Goal: Transaction & Acquisition: Obtain resource

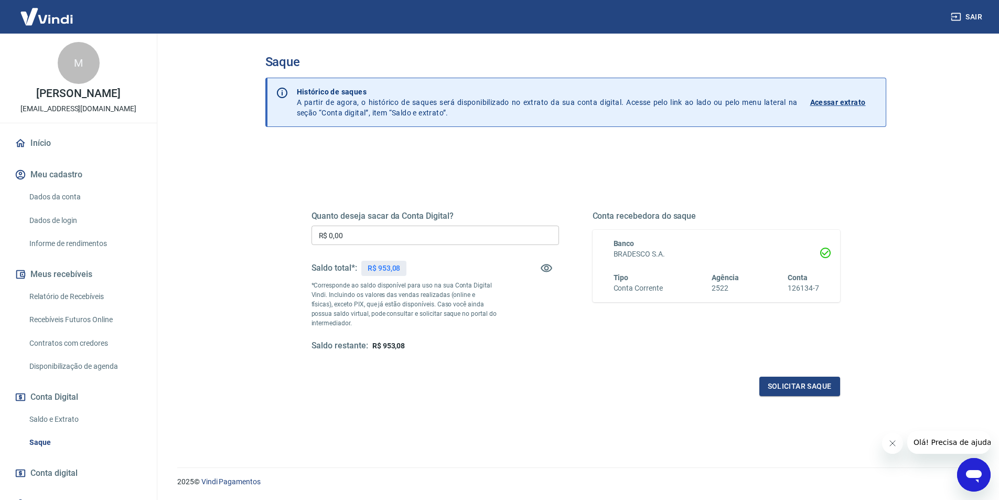
click at [324, 229] on input "R$ 0,00" at bounding box center [436, 234] width 248 height 19
click at [330, 233] on input "R$ 53,08" at bounding box center [436, 234] width 248 height 19
type input "R$ 953,08"
click at [796, 387] on button "Solicitar saque" at bounding box center [799, 386] width 81 height 19
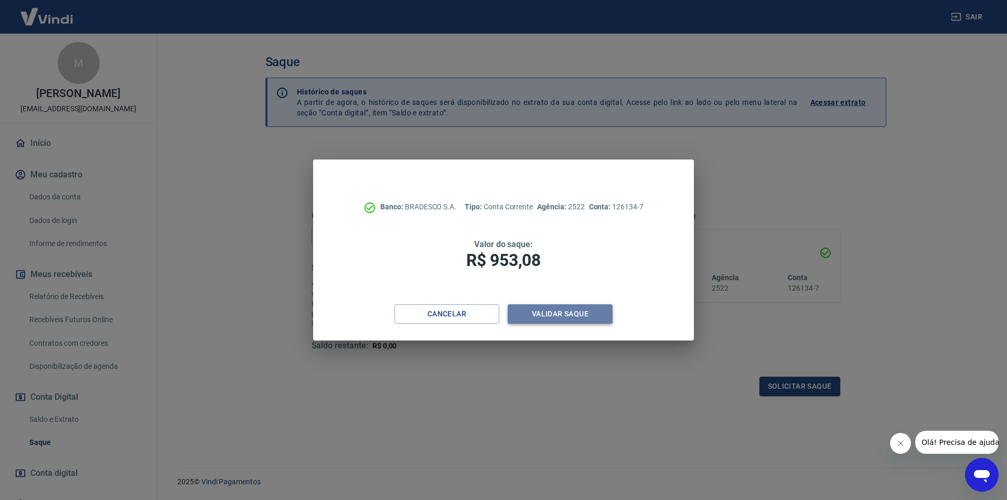
click at [576, 309] on button "Validar saque" at bounding box center [560, 313] width 105 height 19
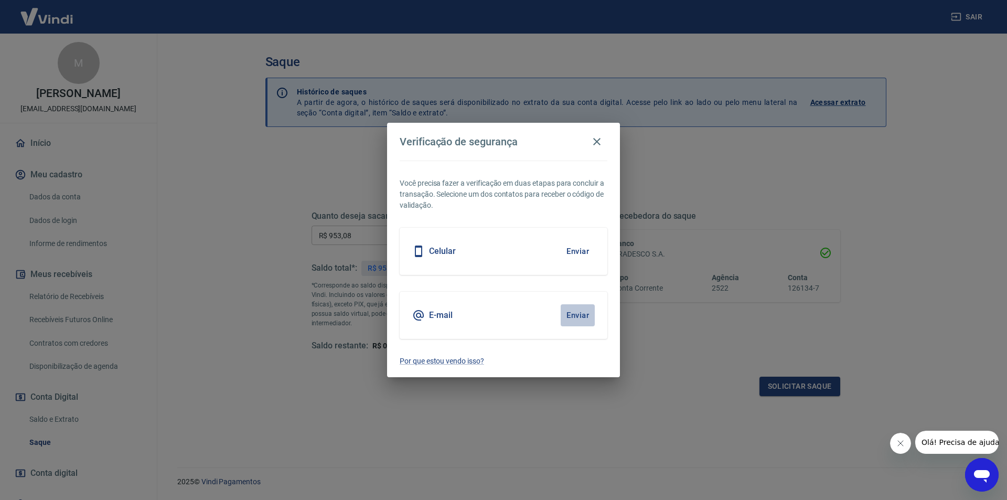
click at [584, 313] on button "Enviar" at bounding box center [578, 315] width 34 height 22
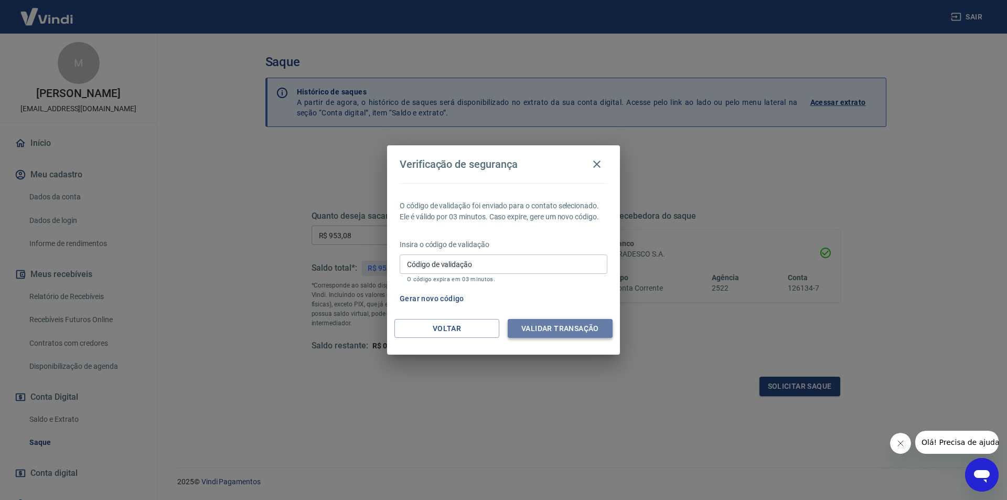
click at [540, 326] on button "Validar transação" at bounding box center [560, 328] width 105 height 19
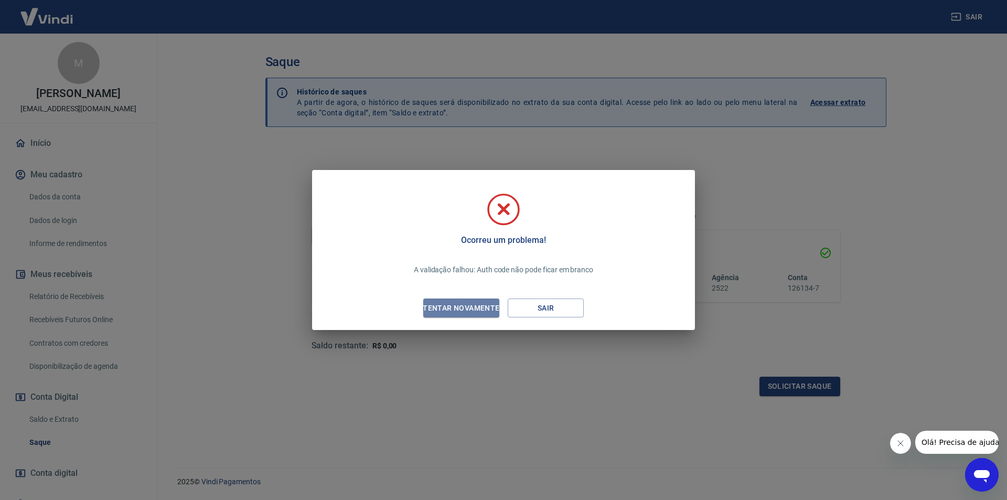
click at [475, 304] on div "Tentar novamente" at bounding box center [461, 308] width 102 height 13
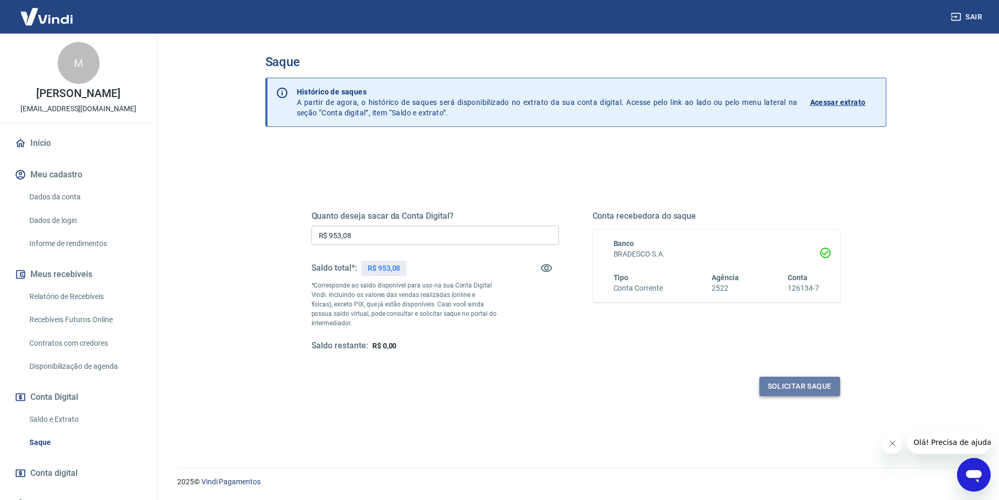
click at [796, 390] on button "Solicitar saque" at bounding box center [799, 386] width 81 height 19
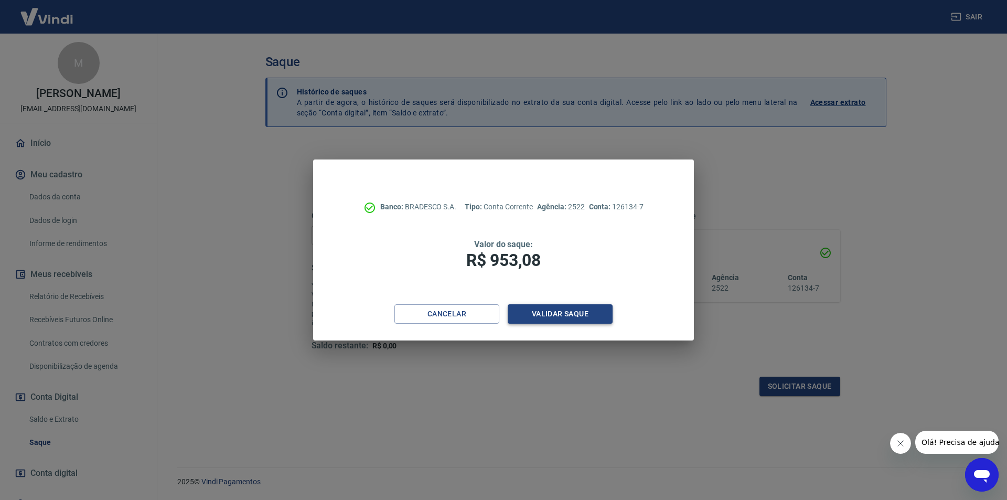
click at [547, 312] on button "Validar saque" at bounding box center [560, 313] width 105 height 19
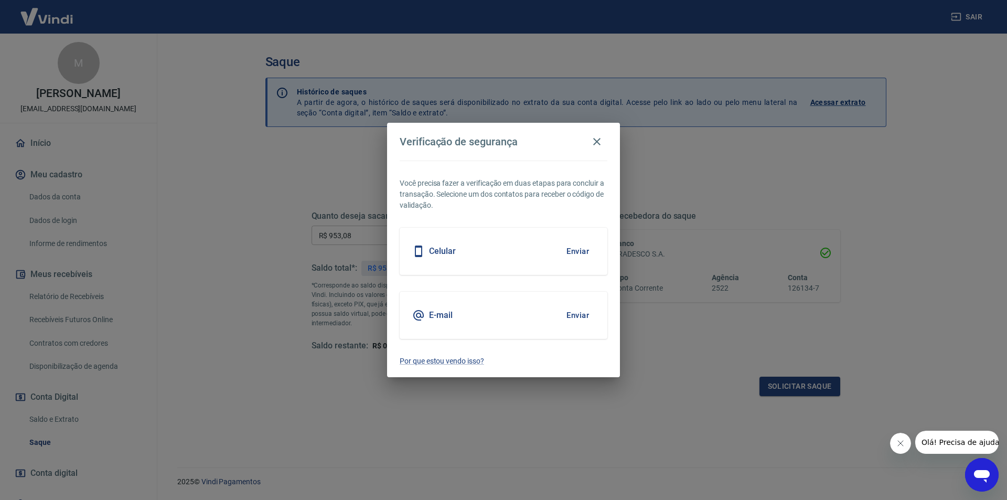
click at [551, 315] on div "E-mail Enviar" at bounding box center [504, 315] width 208 height 47
click at [573, 318] on button "Enviar" at bounding box center [578, 315] width 34 height 22
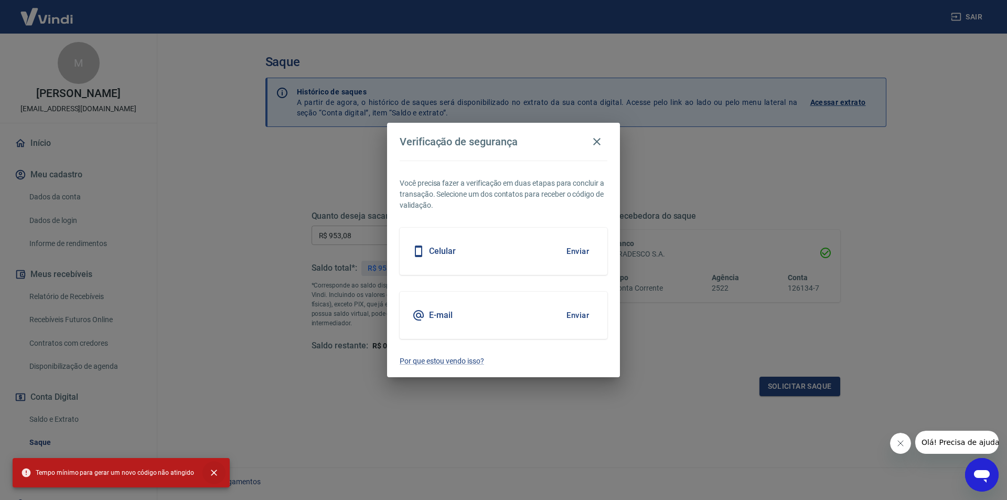
click at [214, 472] on icon "close" at bounding box center [214, 472] width 10 height 10
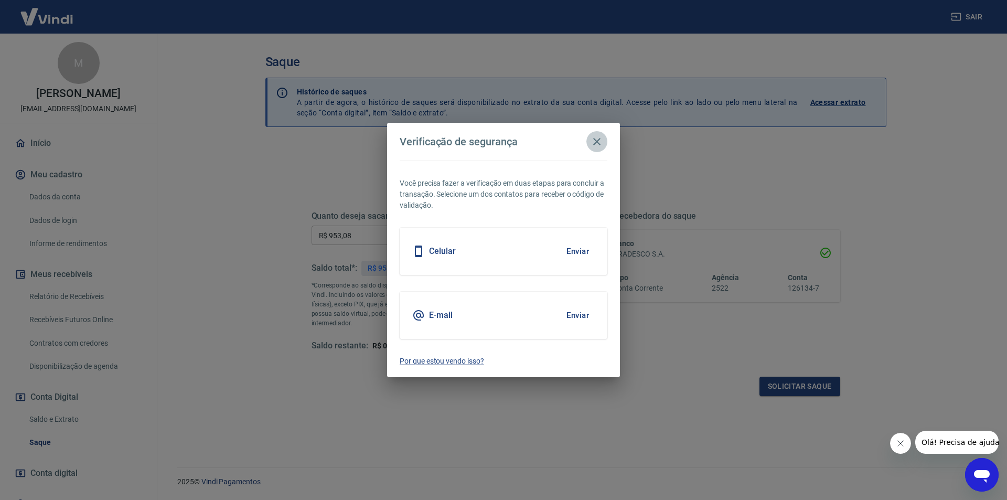
click at [595, 146] on icon "button" at bounding box center [596, 141] width 13 height 13
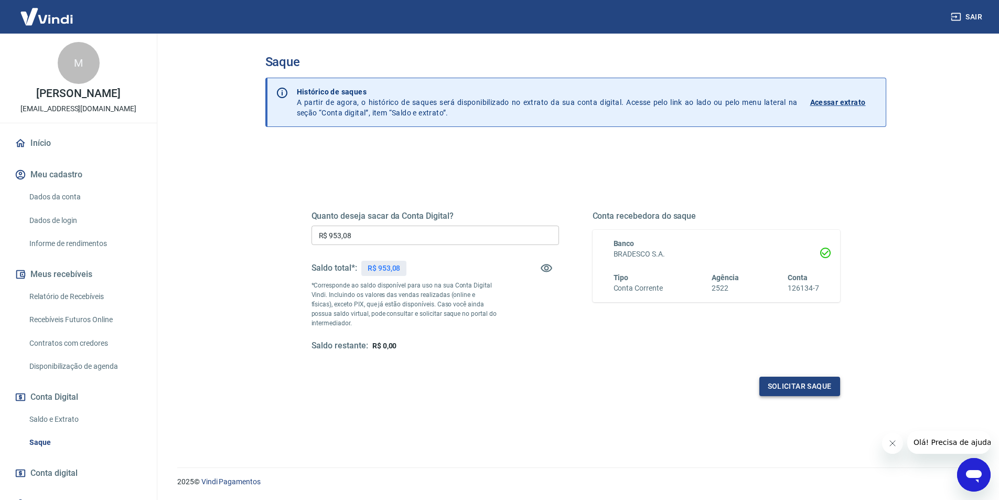
click at [784, 383] on button "Solicitar saque" at bounding box center [799, 386] width 81 height 19
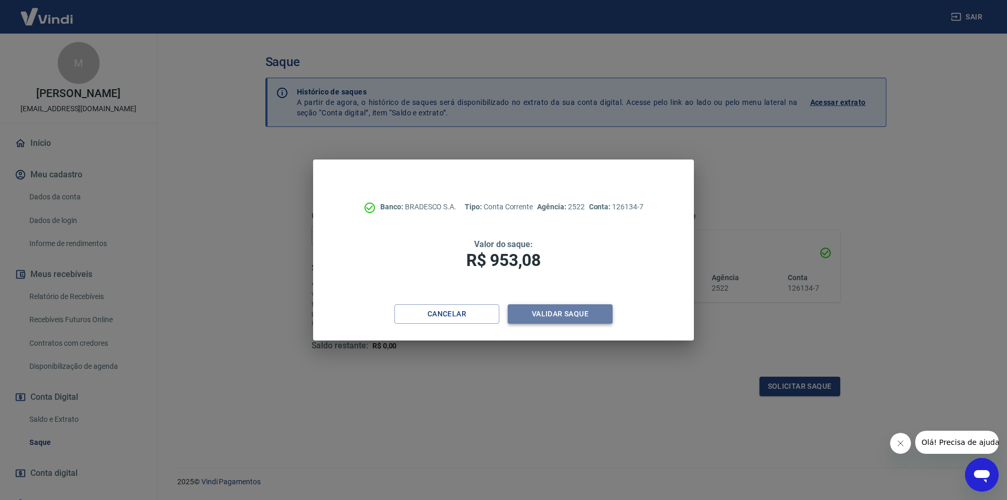
click at [603, 313] on button "Validar saque" at bounding box center [560, 313] width 105 height 19
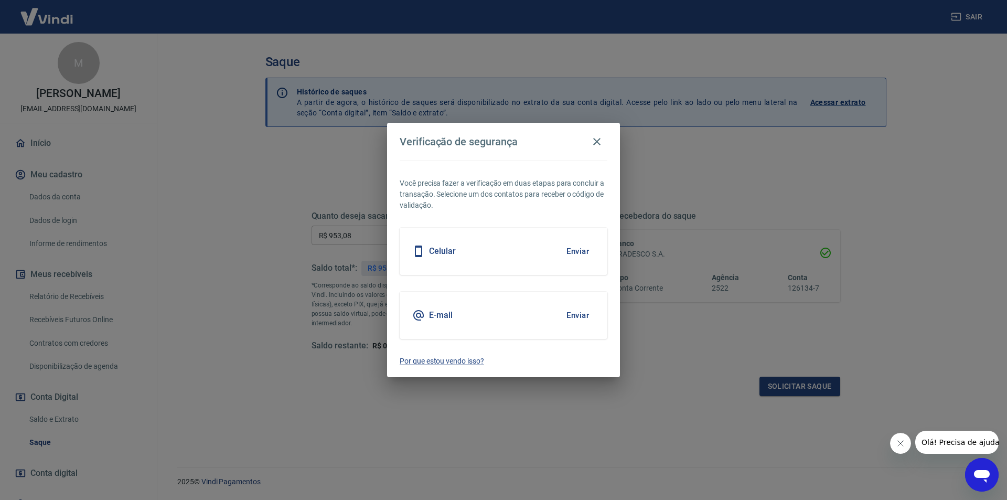
click at [573, 316] on button "Enviar" at bounding box center [578, 315] width 34 height 22
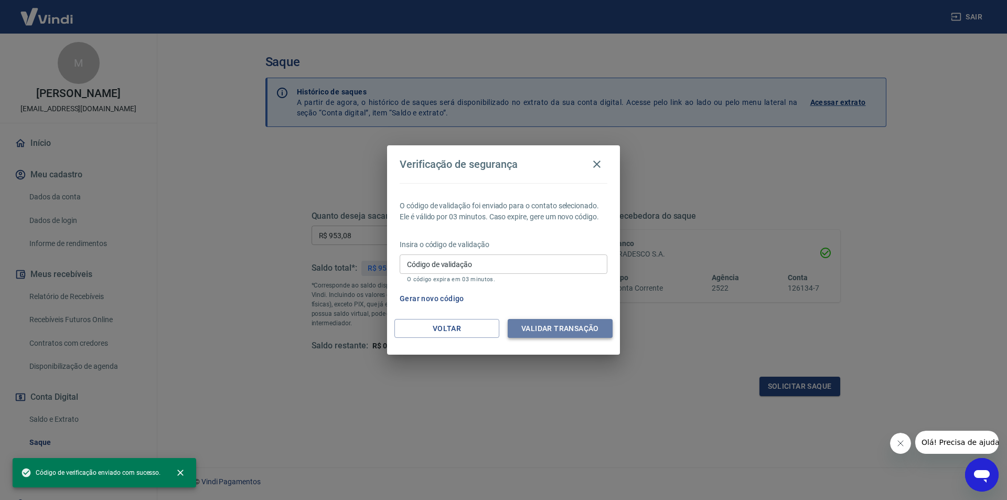
click at [566, 329] on button "Validar transação" at bounding box center [560, 328] width 105 height 19
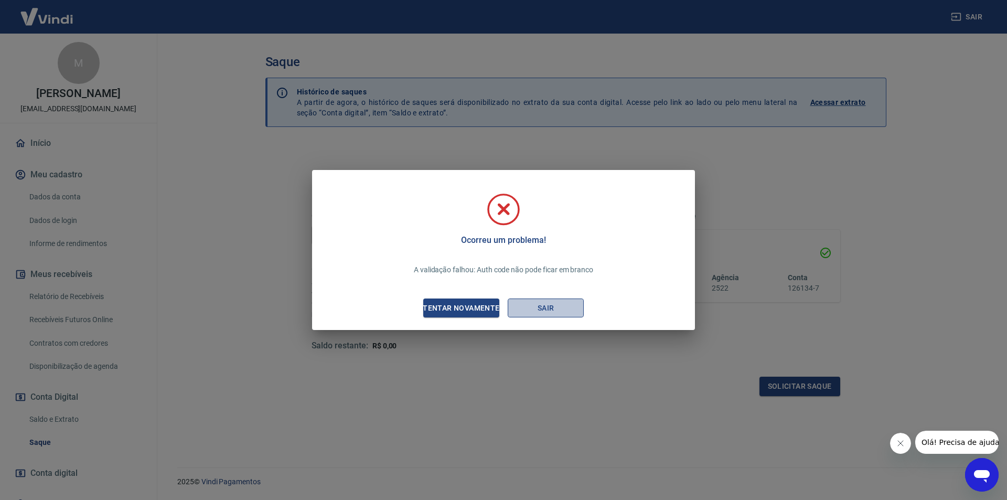
click at [529, 308] on button "Sair" at bounding box center [546, 307] width 76 height 19
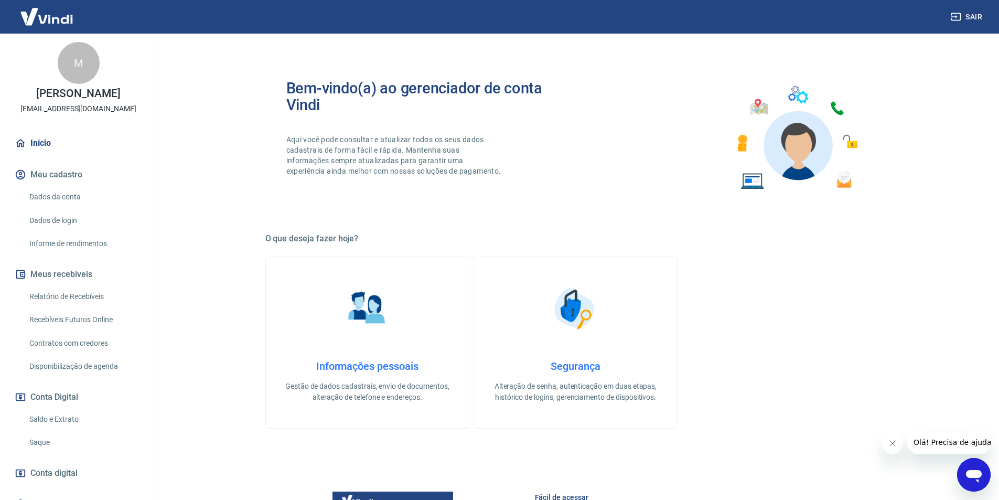
click at [40, 139] on link "Início" at bounding box center [79, 143] width 132 height 23
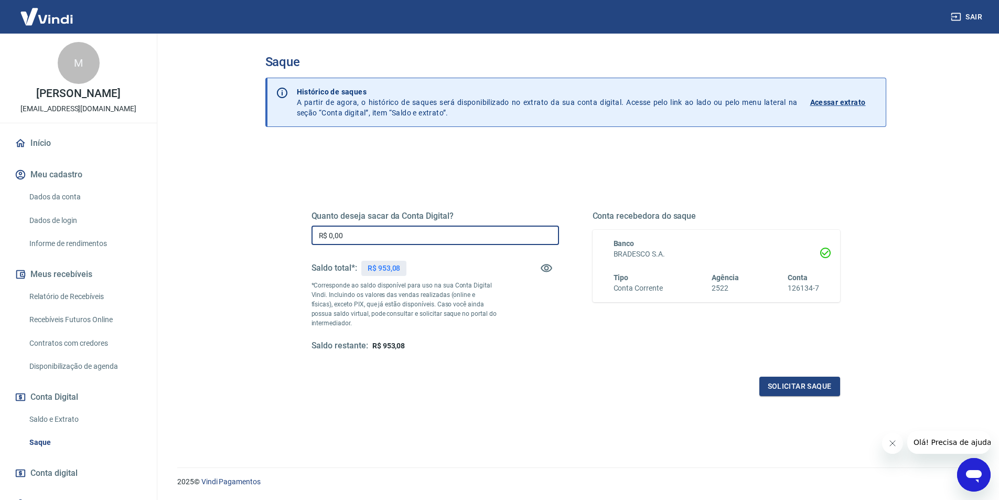
click at [416, 237] on input "R$ 0,00" at bounding box center [436, 234] width 248 height 19
type input "R$ 953,08"
click at [802, 380] on button "Solicitar saque" at bounding box center [799, 386] width 81 height 19
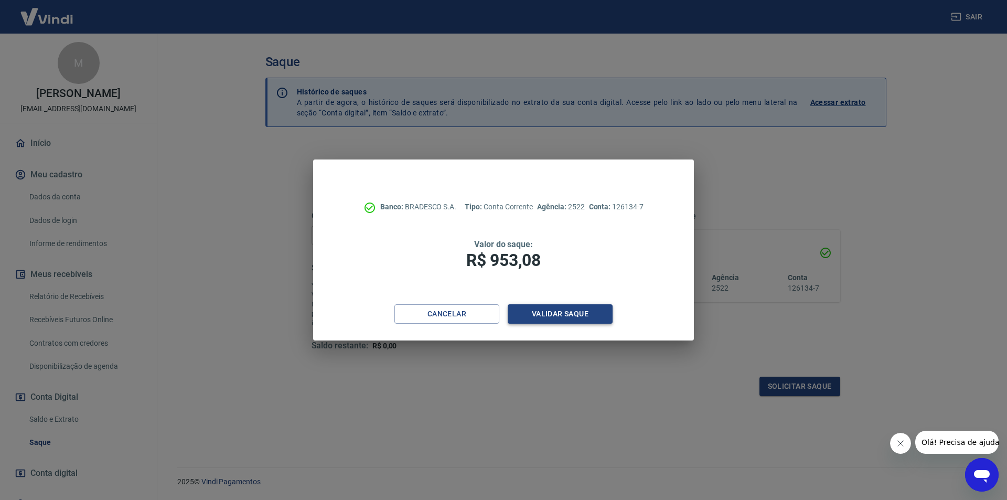
click at [546, 305] on button "Validar saque" at bounding box center [560, 313] width 105 height 19
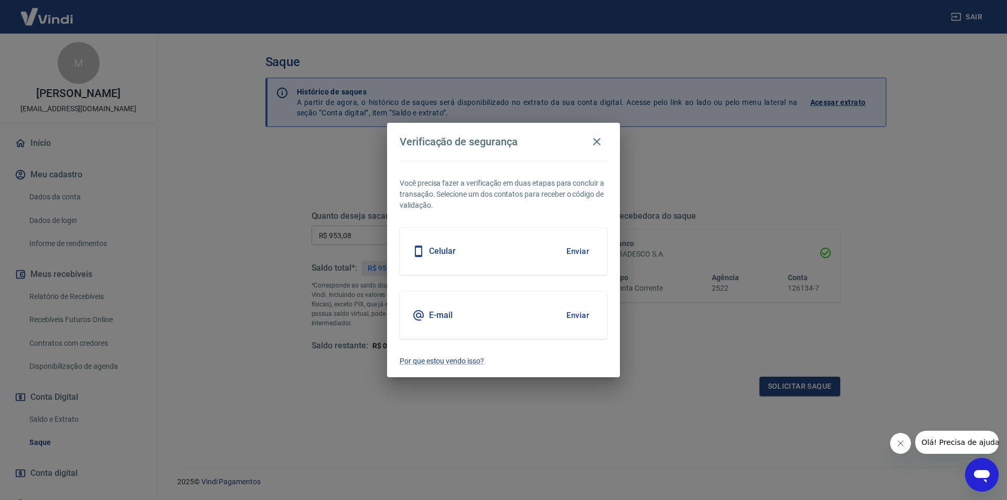
click at [580, 308] on button "Enviar" at bounding box center [578, 315] width 34 height 22
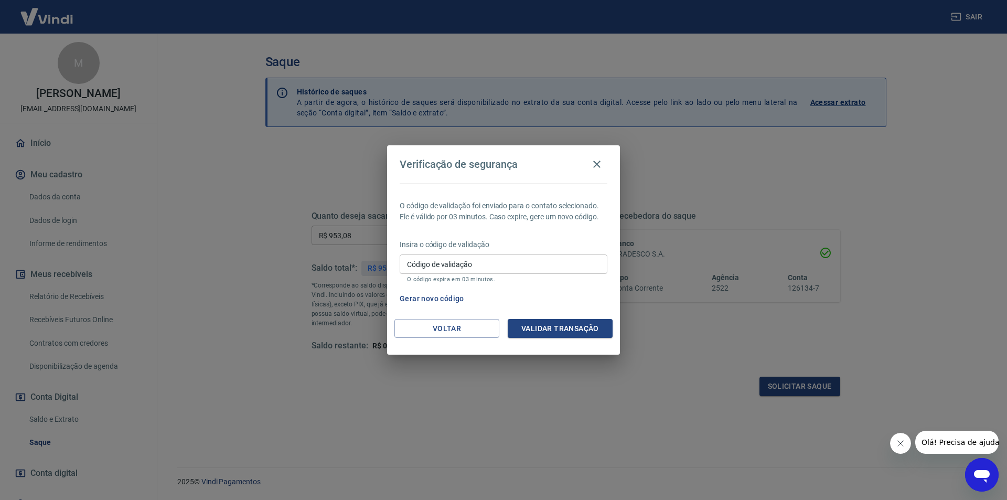
click at [578, 328] on button "Validar transação" at bounding box center [560, 328] width 105 height 19
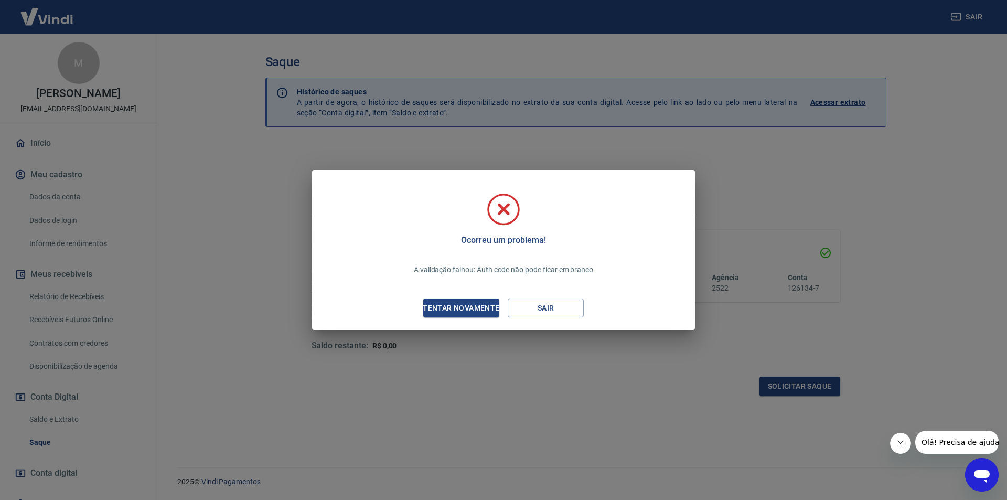
click at [506, 208] on icon at bounding box center [503, 208] width 13 height 13
click at [478, 310] on div "Tentar novamente" at bounding box center [461, 308] width 102 height 13
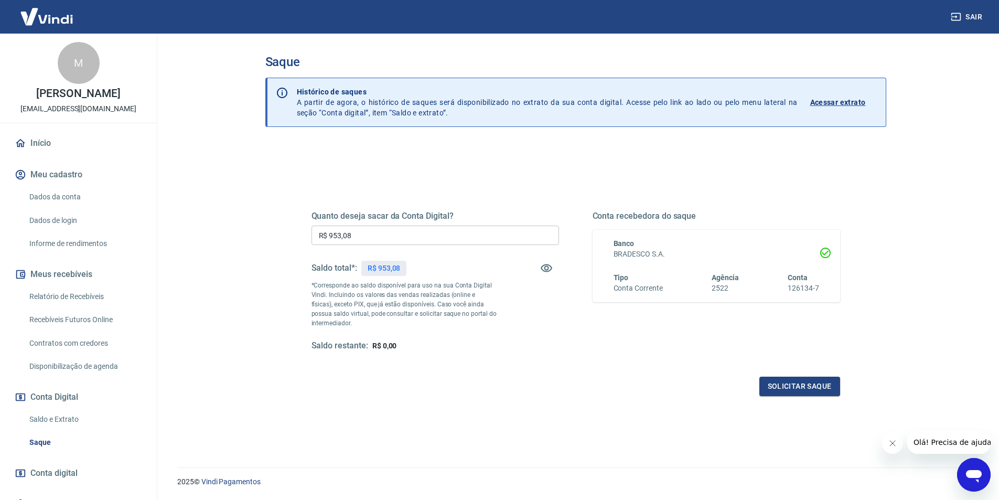
click at [46, 144] on link "Início" at bounding box center [79, 143] width 132 height 23
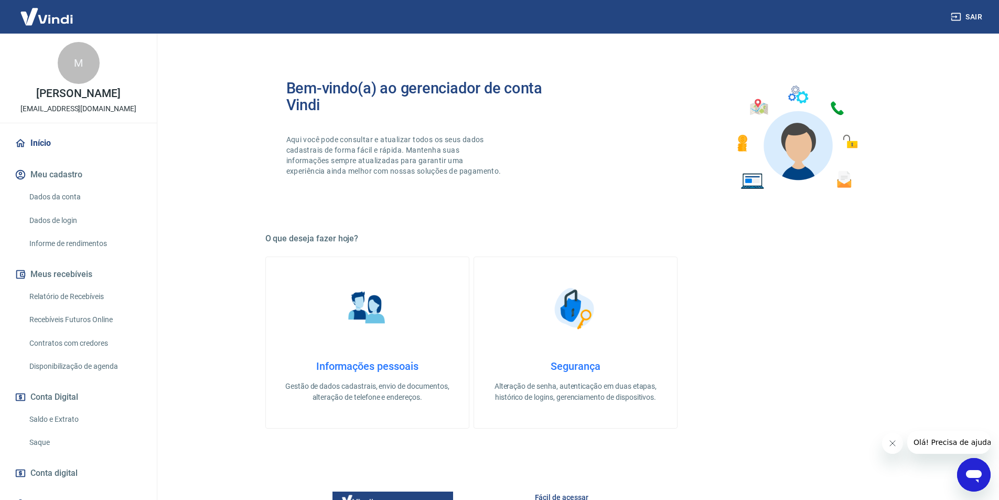
click at [42, 142] on link "Início" at bounding box center [79, 143] width 132 height 23
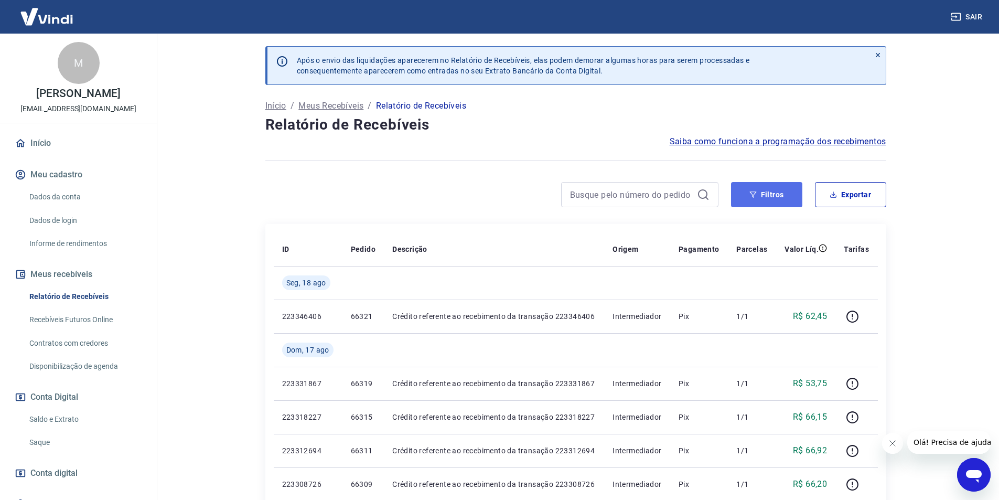
click at [772, 199] on button "Filtros" at bounding box center [766, 194] width 71 height 25
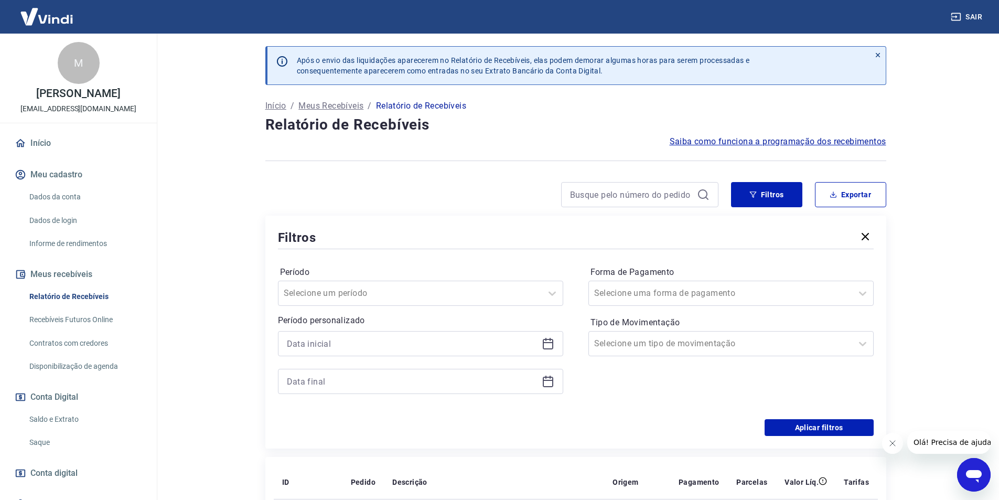
click at [549, 343] on icon at bounding box center [548, 343] width 13 height 13
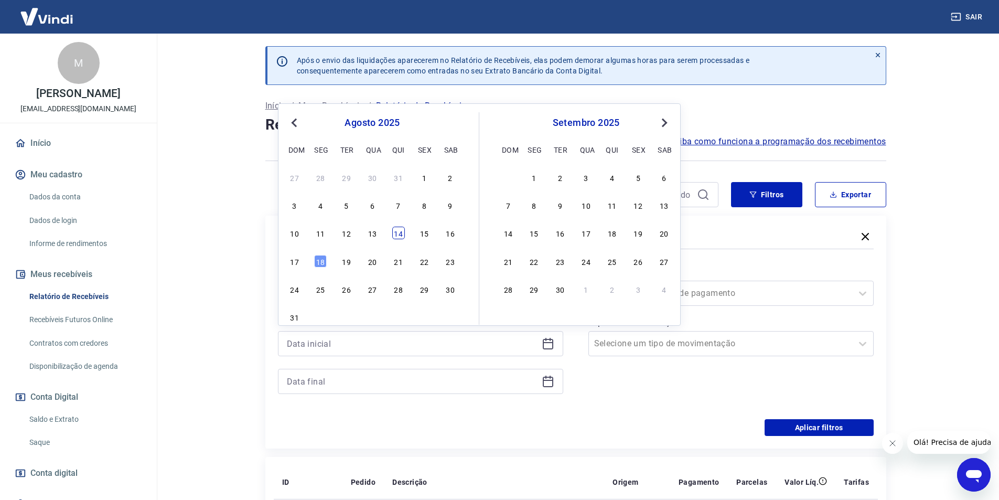
click at [396, 234] on div "14" at bounding box center [398, 233] width 13 height 13
type input "14/08/2025"
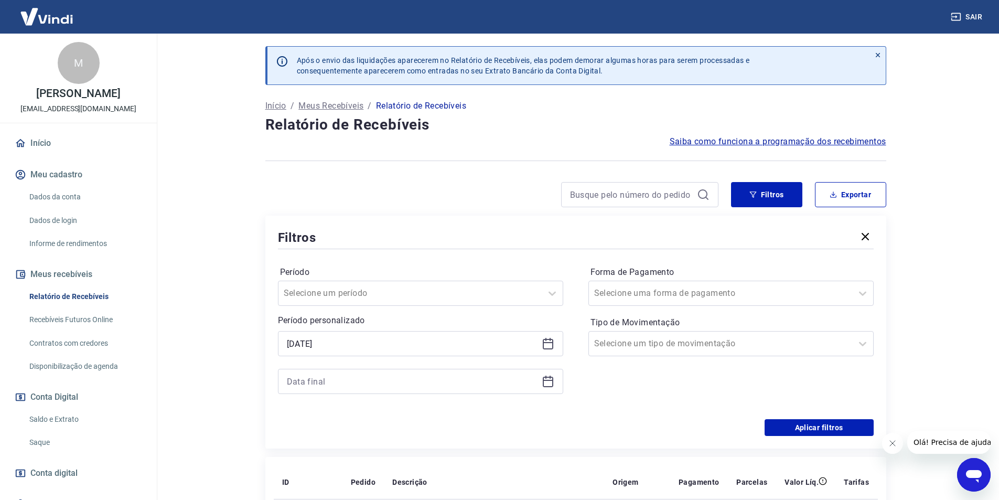
click at [545, 375] on div at bounding box center [420, 381] width 285 height 25
click at [547, 380] on icon at bounding box center [548, 381] width 13 height 13
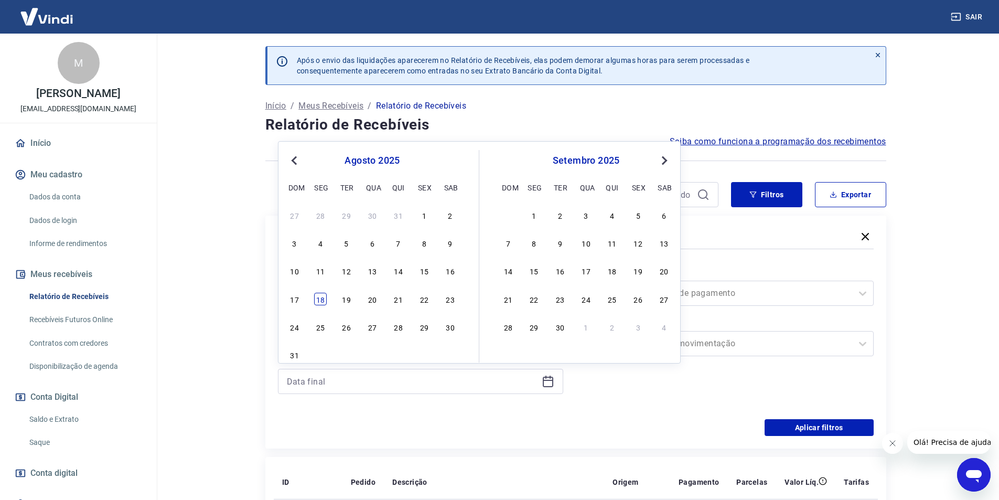
click at [319, 304] on div "18" at bounding box center [320, 299] width 13 height 13
type input "18/08/2025"
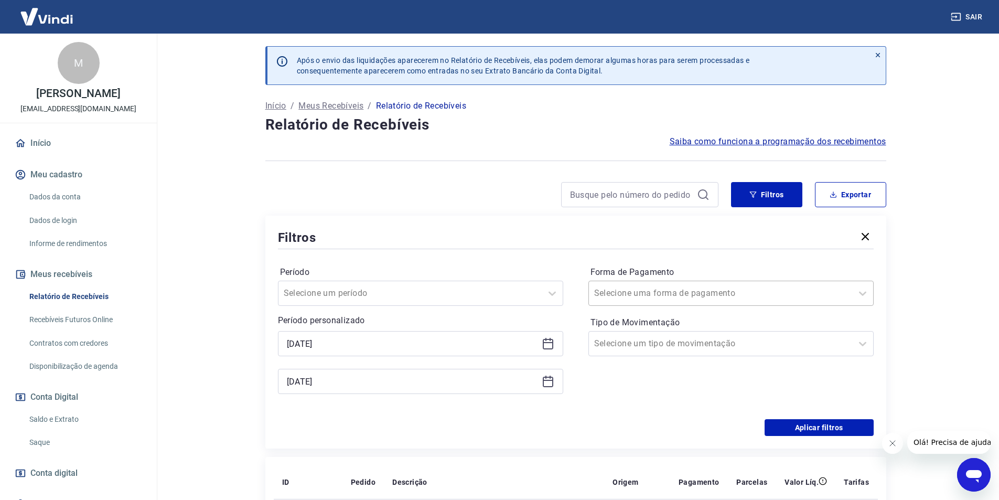
click at [636, 302] on div "Selecione uma forma de pagamento" at bounding box center [720, 293] width 263 height 19
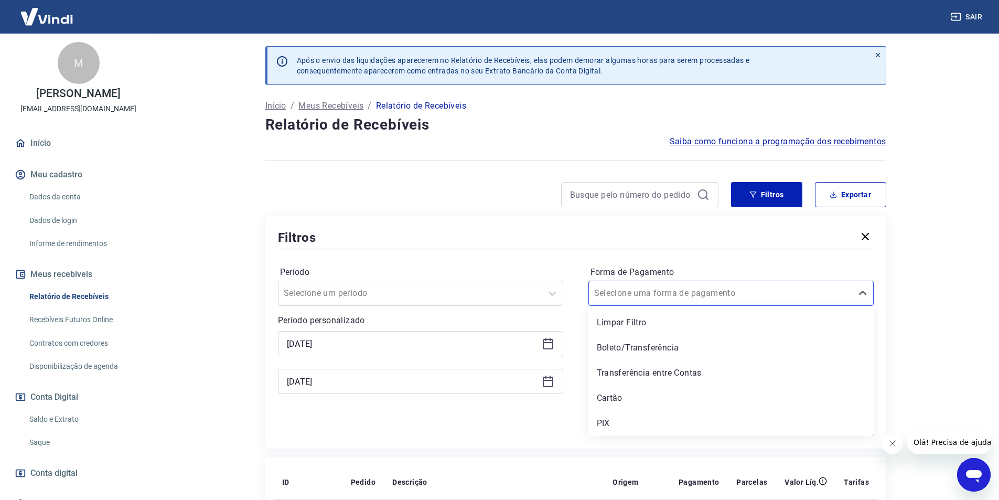
drag, startPoint x: 613, startPoint y: 422, endPoint x: 877, endPoint y: 430, distance: 264.4
click at [612, 422] on div "PIX" at bounding box center [730, 423] width 285 height 21
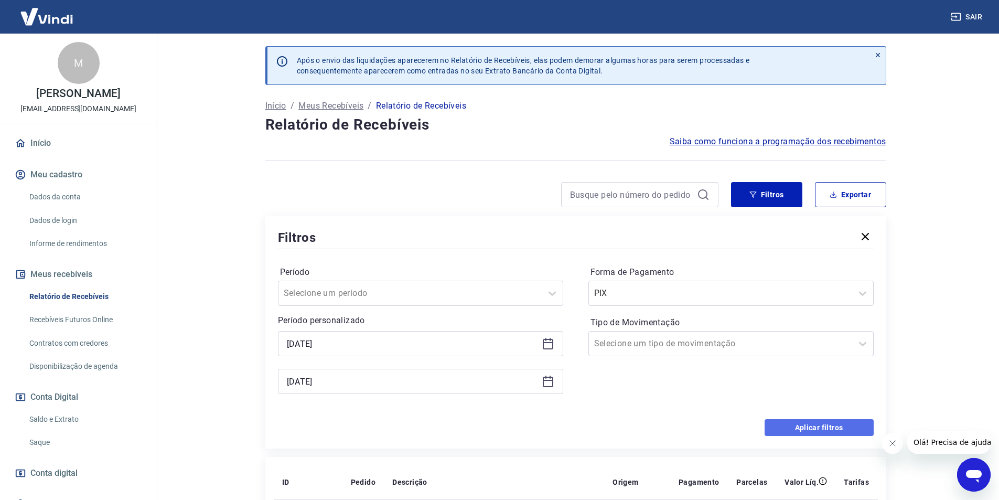
click at [854, 430] on button "Aplicar filtros" at bounding box center [819, 427] width 109 height 17
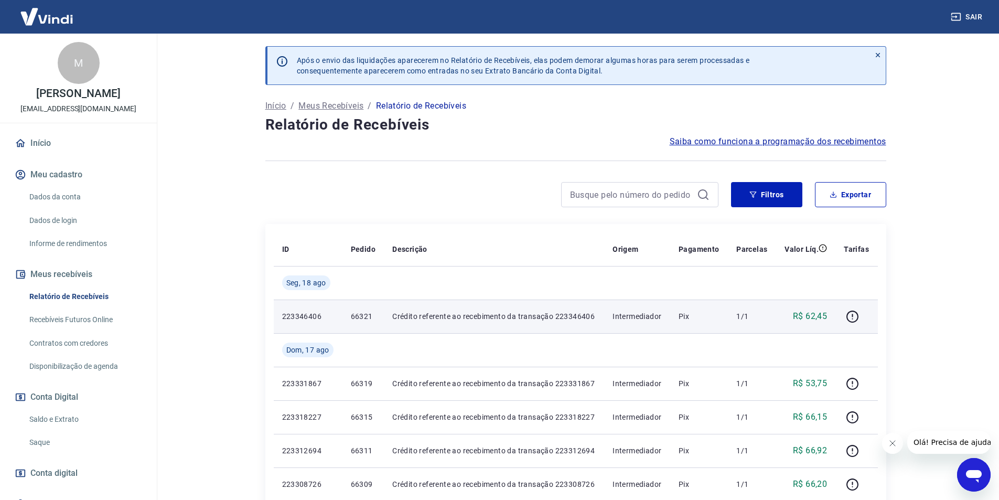
scroll to position [105, 0]
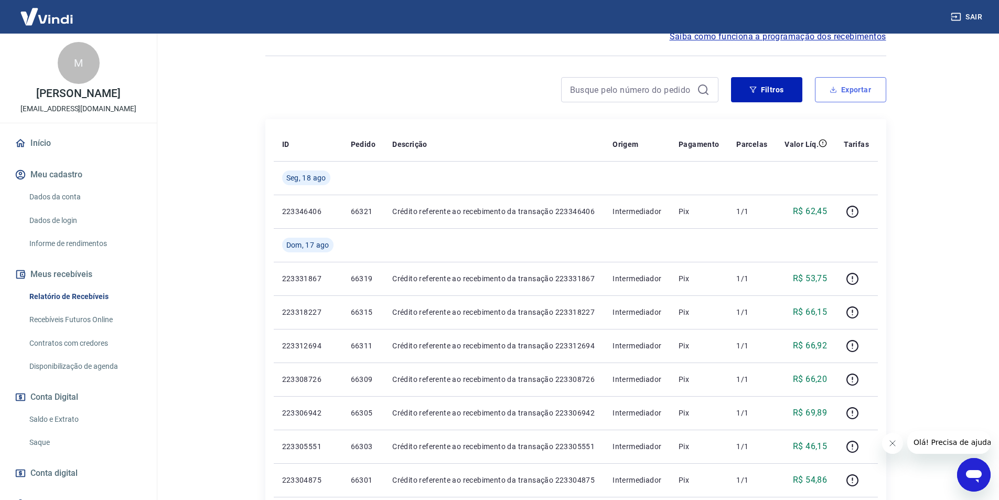
click at [843, 89] on button "Exportar" at bounding box center [850, 89] width 71 height 25
type input "14/08/2025"
type input "18/08/2025"
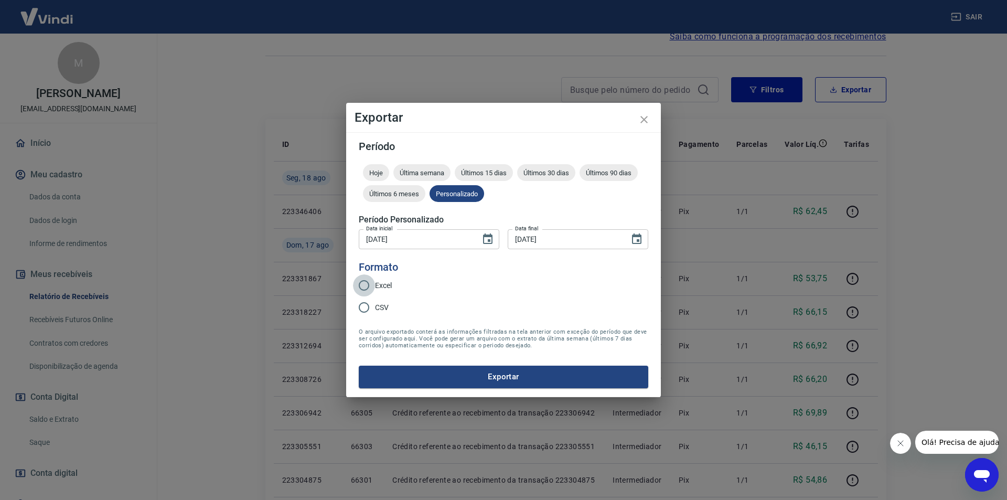
click at [373, 292] on input "Excel" at bounding box center [364, 285] width 22 height 22
radio input "true"
click at [454, 377] on button "Exportar" at bounding box center [503, 377] width 289 height 22
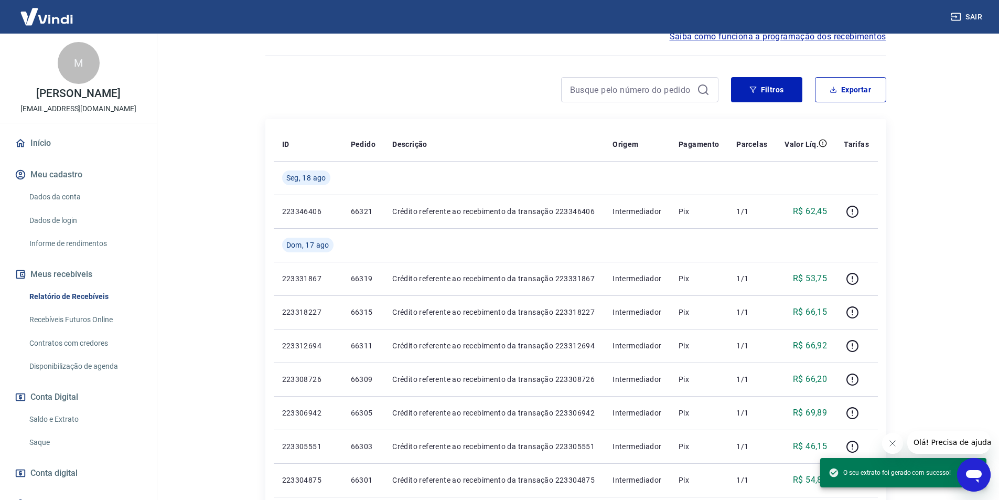
drag, startPoint x: 911, startPoint y: 44, endPoint x: 893, endPoint y: 27, distance: 24.9
click at [893, 27] on div "Sair" at bounding box center [499, 17] width 999 height 34
